Goal: Communication & Community: Share content

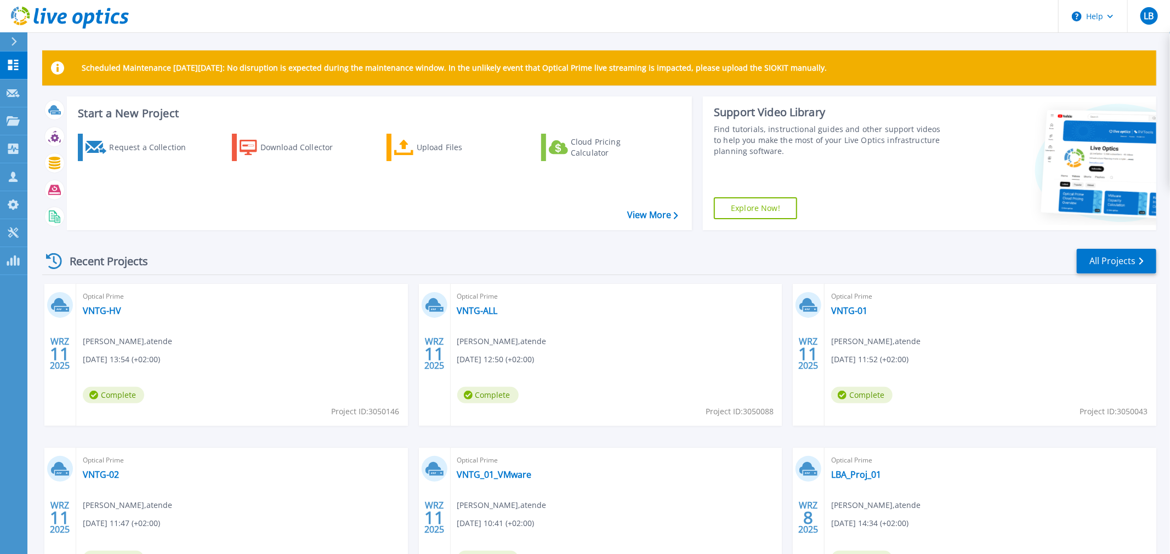
drag, startPoint x: 137, startPoint y: 309, endPoint x: 125, endPoint y: 318, distance: 15.4
click at [125, 318] on div "Optical Prime VNTG-HV Lukasz Babski , atende 09.11.2025, 13:54 (+02:00) Complet…" at bounding box center [242, 355] width 332 height 142
drag, startPoint x: 129, startPoint y: 312, endPoint x: 122, endPoint y: 312, distance: 7.2
click at [122, 312] on div "Optical Prime VNTG-HV Lukasz Babski , atende 09.11.2025, 13:54 (+02:00) Complet…" at bounding box center [242, 355] width 332 height 142
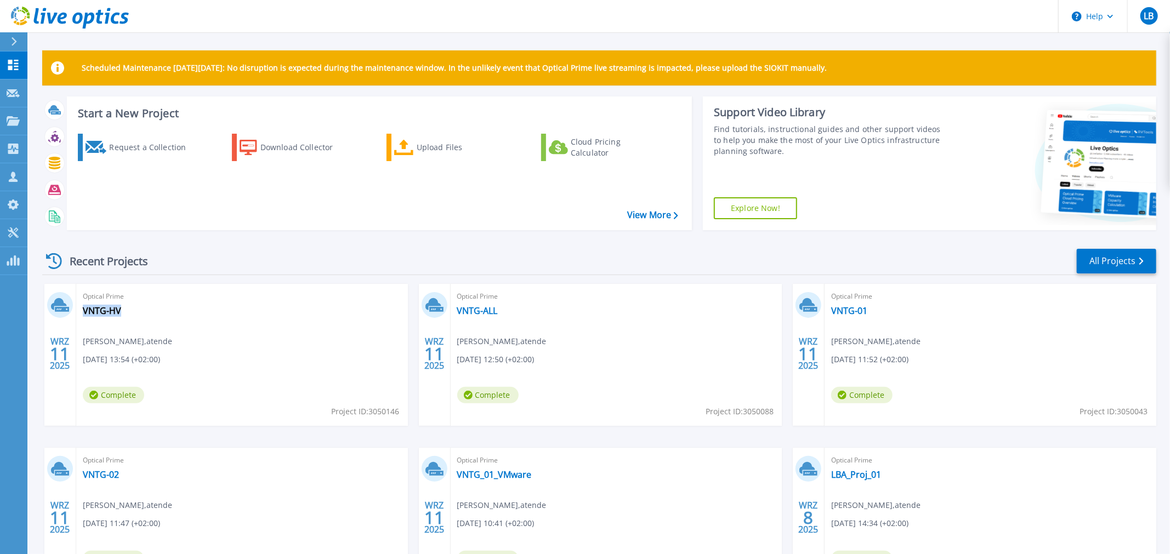
copy div "VNTG-HV"
click at [9, 42] on button at bounding box center [13, 41] width 27 height 19
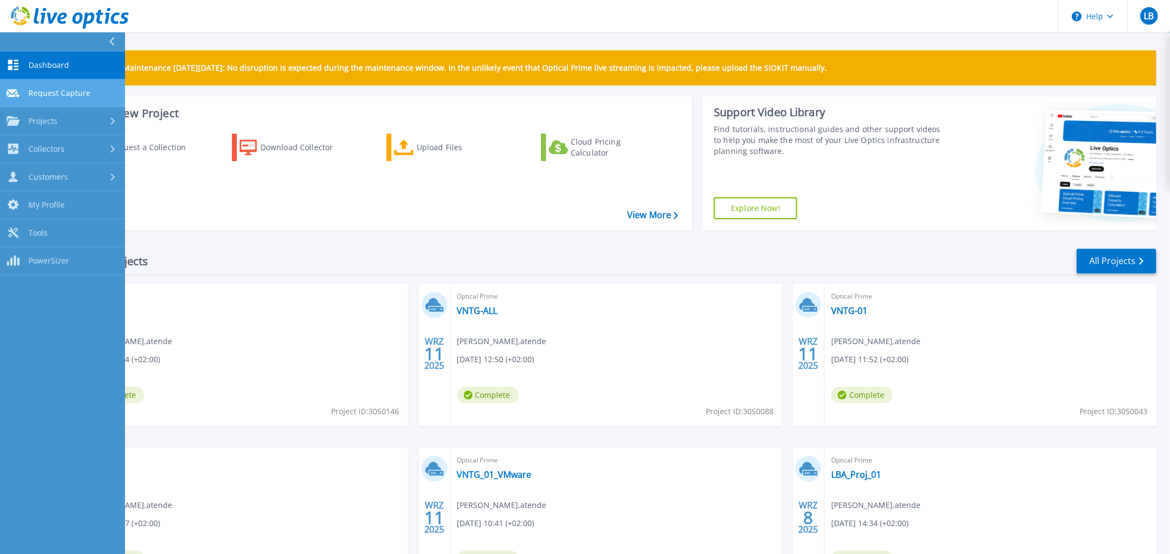
click at [48, 92] on span "Request Capture" at bounding box center [60, 93] width 62 height 10
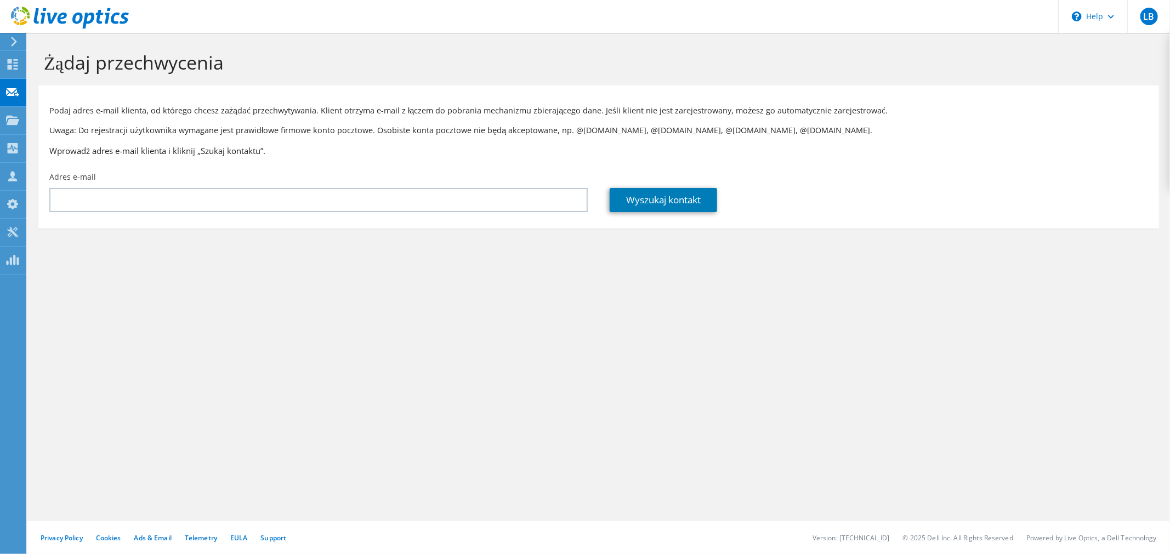
click at [18, 38] on icon at bounding box center [14, 42] width 8 height 10
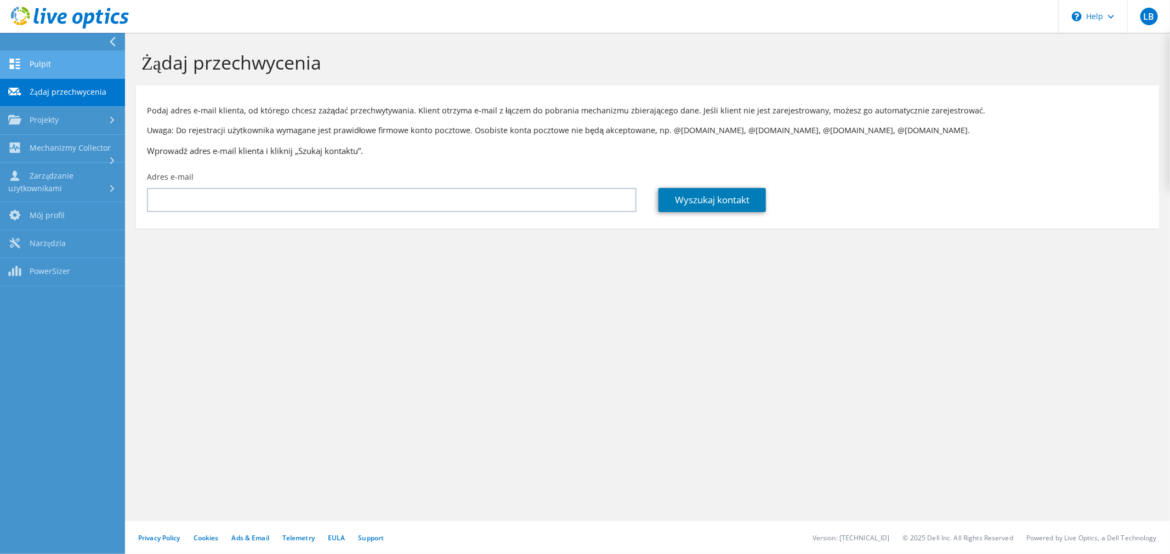
click at [37, 66] on link "Pulpit" at bounding box center [62, 65] width 125 height 28
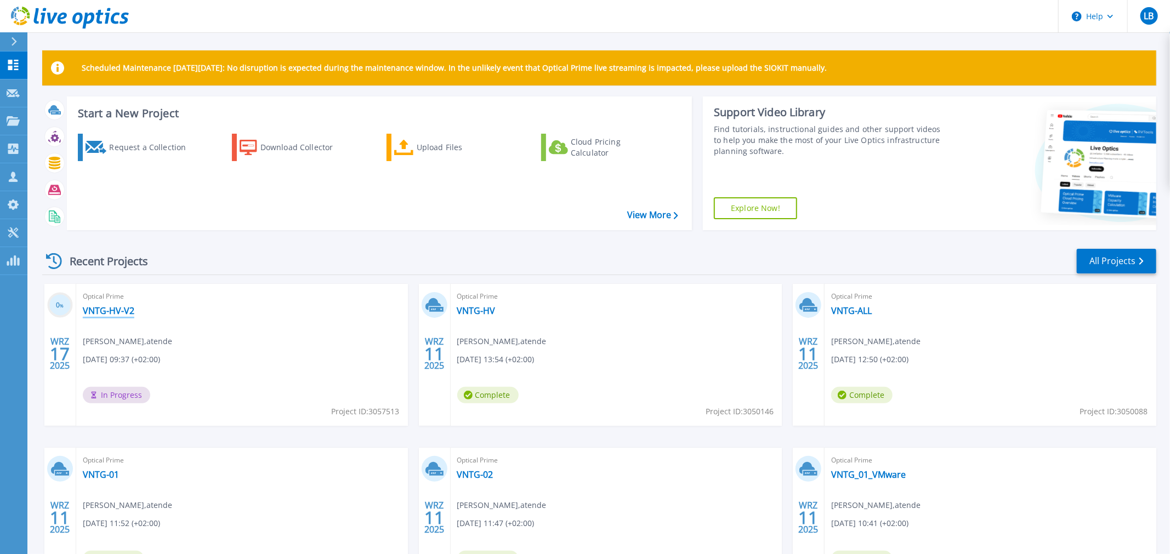
click at [110, 314] on link "VNTG-HV-V2" at bounding box center [109, 310] width 52 height 11
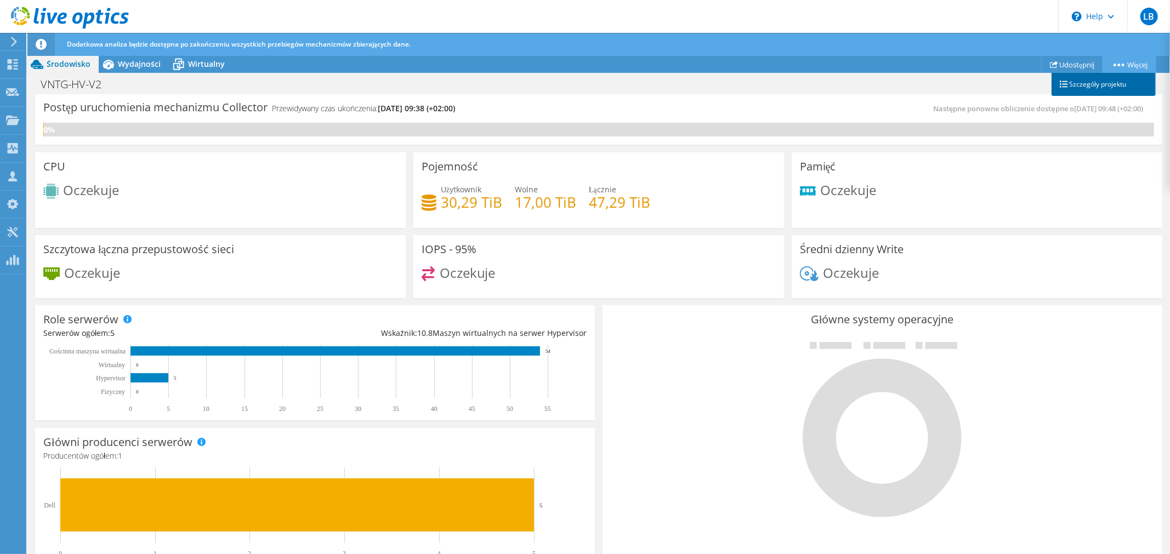
click at [1096, 83] on link "Szczegóły projektu" at bounding box center [1104, 84] width 104 height 23
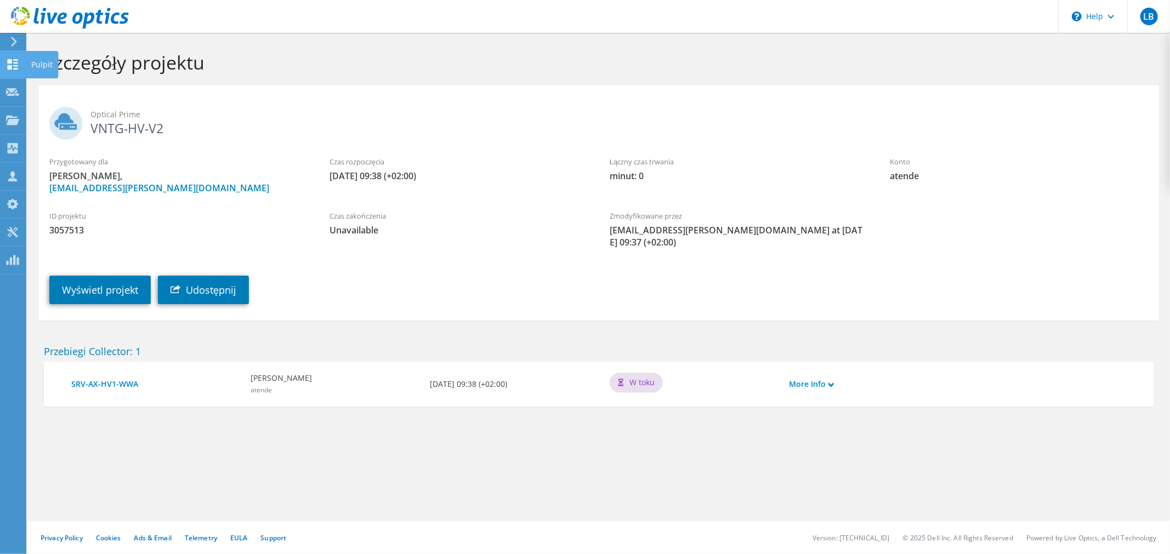
click at [16, 71] on div at bounding box center [12, 66] width 13 height 12
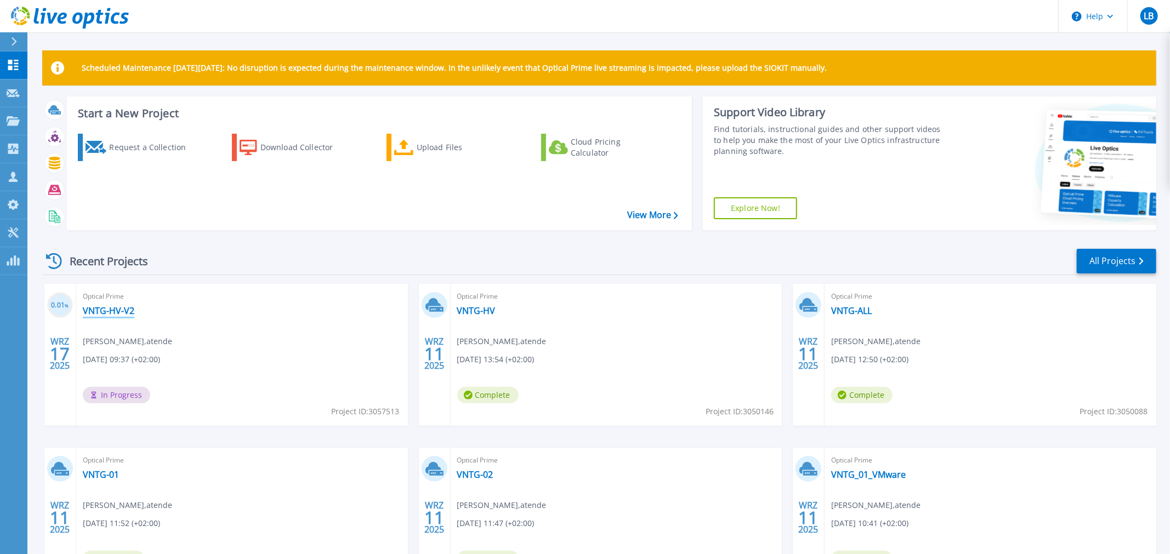
click at [105, 307] on link "VNTG-HV-V2" at bounding box center [109, 310] width 52 height 11
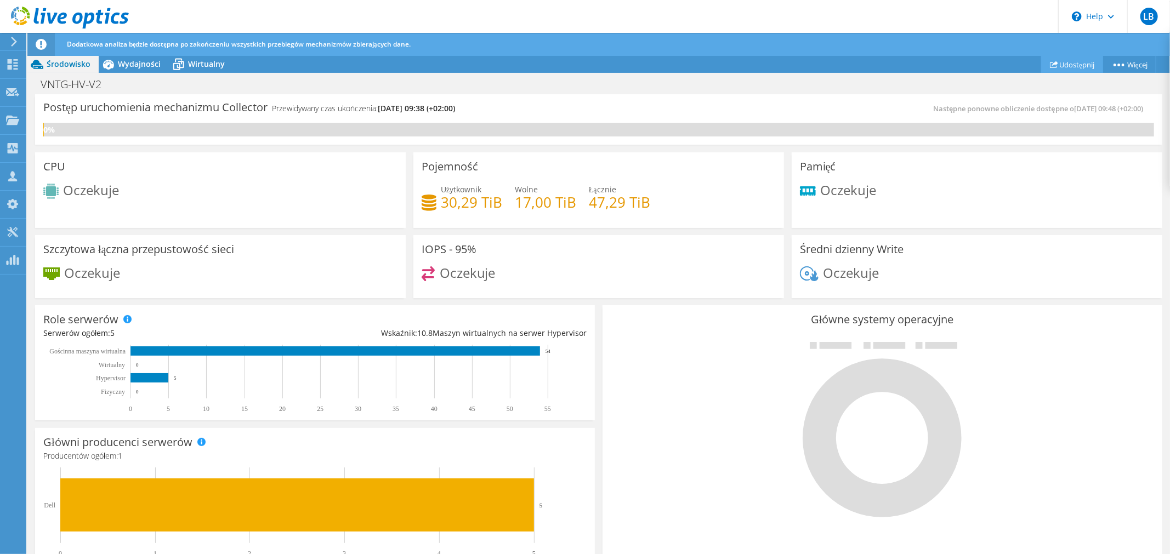
click at [1073, 64] on link "Udostępnij" at bounding box center [1073, 64] width 62 height 17
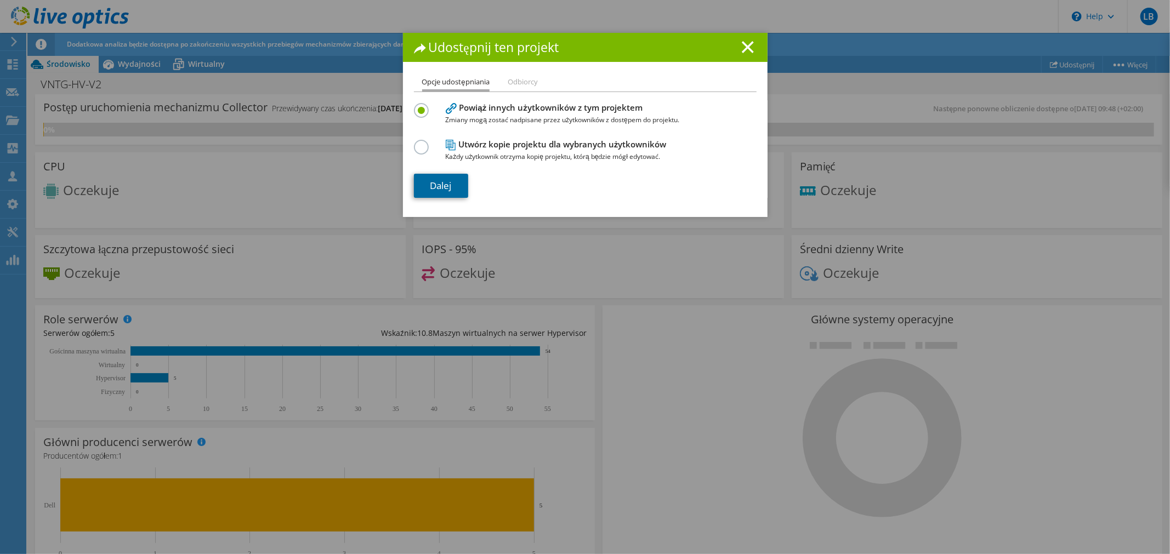
click at [449, 189] on link "Dalej" at bounding box center [441, 186] width 54 height 24
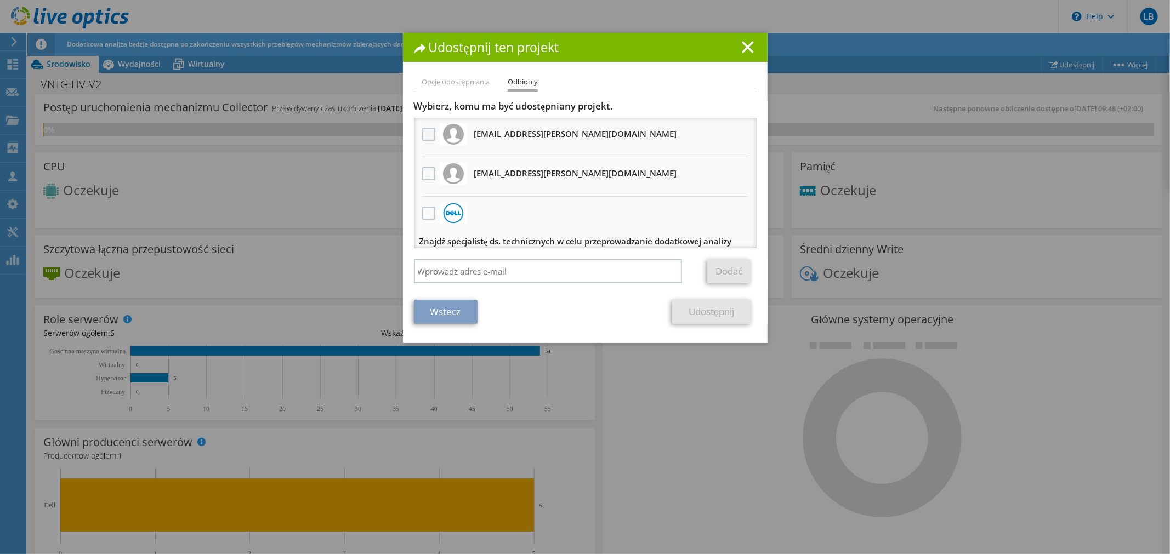
click at [430, 133] on label at bounding box center [430, 134] width 16 height 13
click at [0, 0] on input "checkbox" at bounding box center [0, 0] width 0 height 0
click at [433, 173] on label at bounding box center [430, 173] width 16 height 13
click at [0, 0] on input "checkbox" at bounding box center [0, 0] width 0 height 0
click at [709, 307] on link "Udostępnij" at bounding box center [711, 312] width 78 height 24
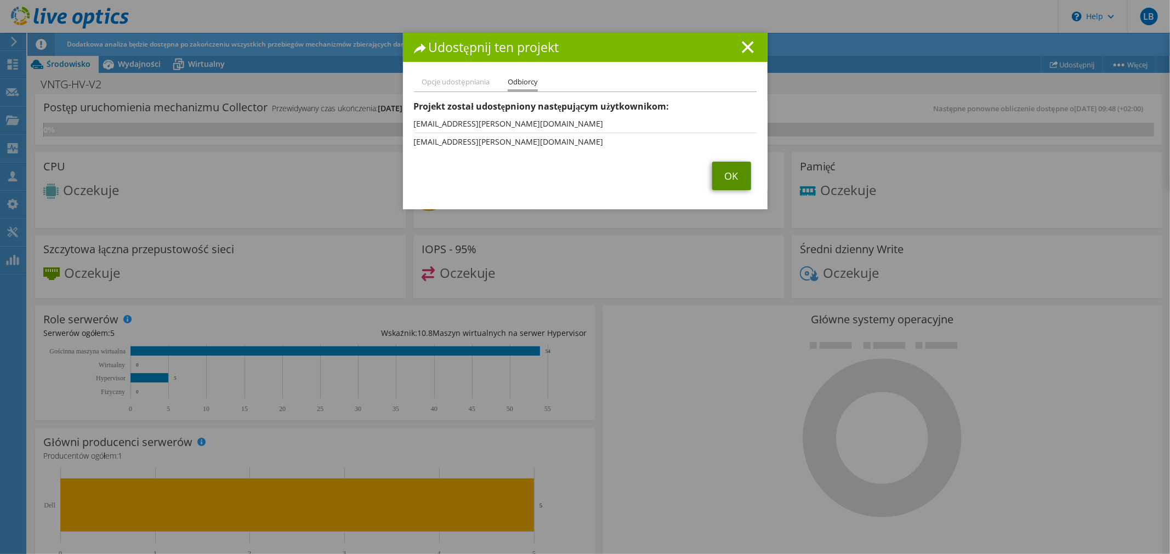
click at [735, 169] on link "OK" at bounding box center [731, 176] width 39 height 29
